Goal: Find specific page/section: Find specific page/section

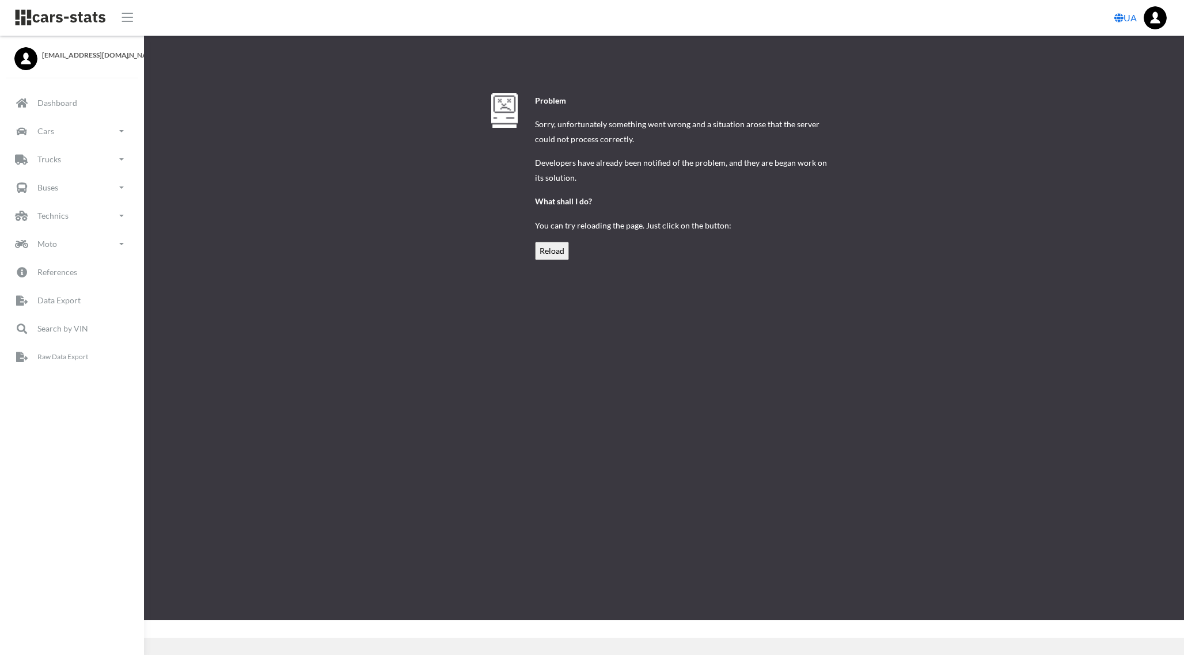
click at [558, 253] on input "Reload" at bounding box center [552, 251] width 34 height 18
click at [553, 248] on input "Reload" at bounding box center [552, 251] width 34 height 18
click at [63, 103] on p "Dashboard" at bounding box center [56, 103] width 39 height 14
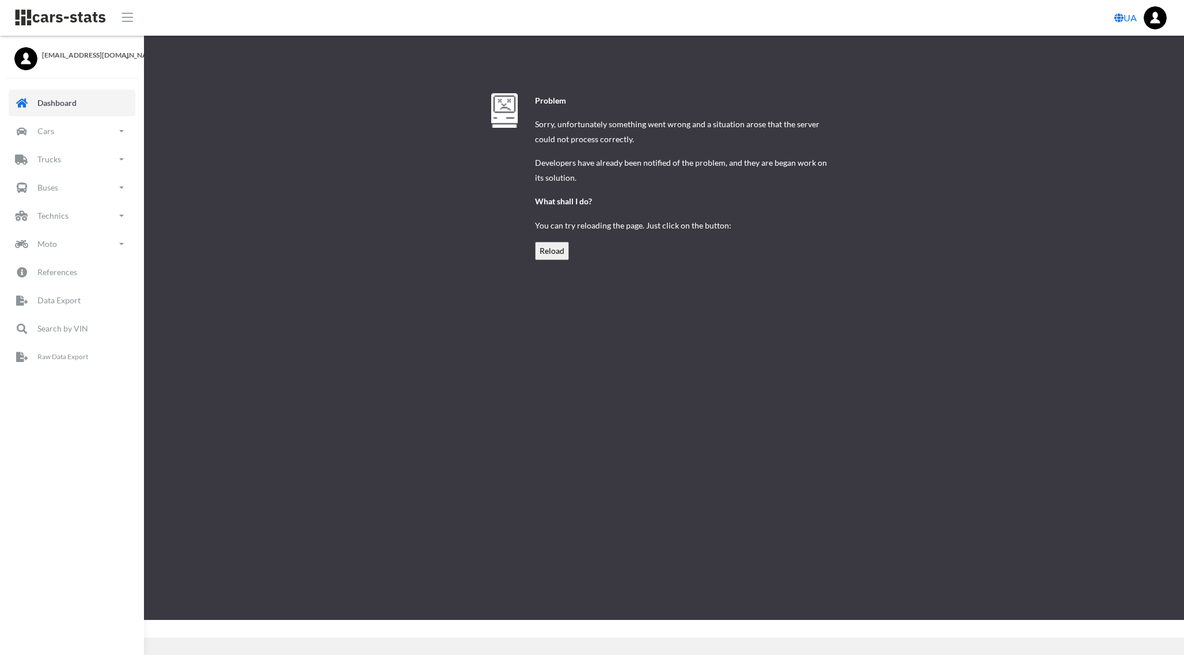
click at [48, 101] on p "Dashboard" at bounding box center [56, 103] width 39 height 14
